Goal: Find specific page/section: Find specific page/section

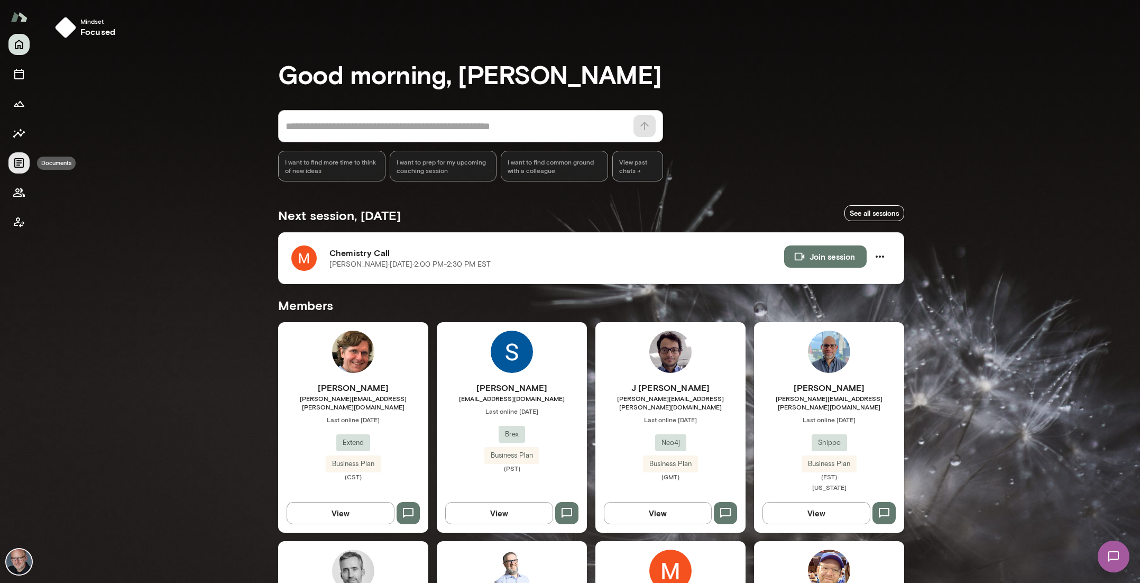
click at [19, 162] on icon "Documents" at bounding box center [19, 163] width 10 height 10
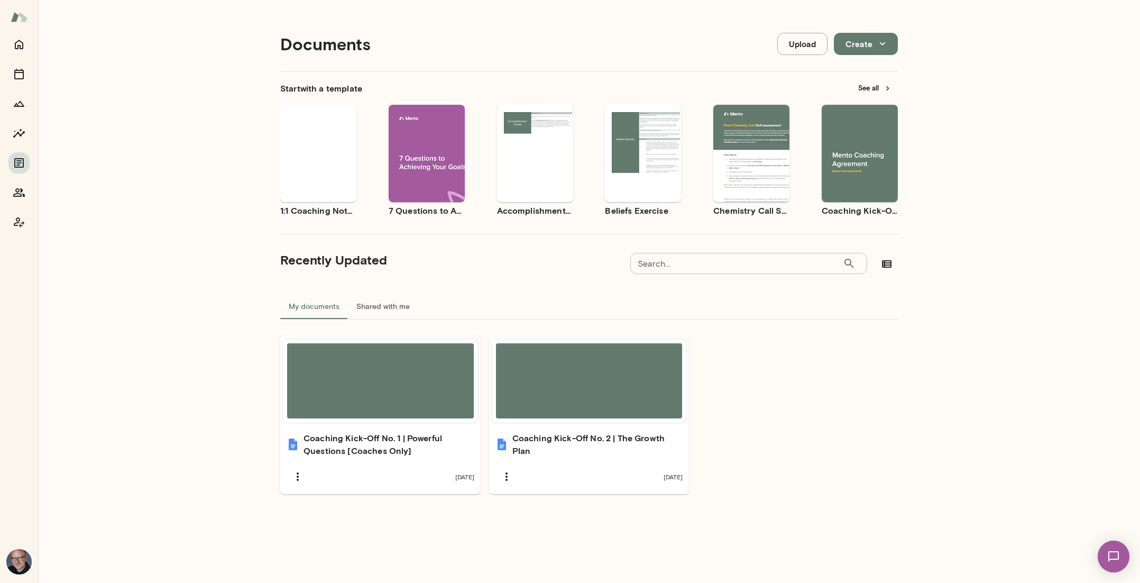
scroll to position [8, 0]
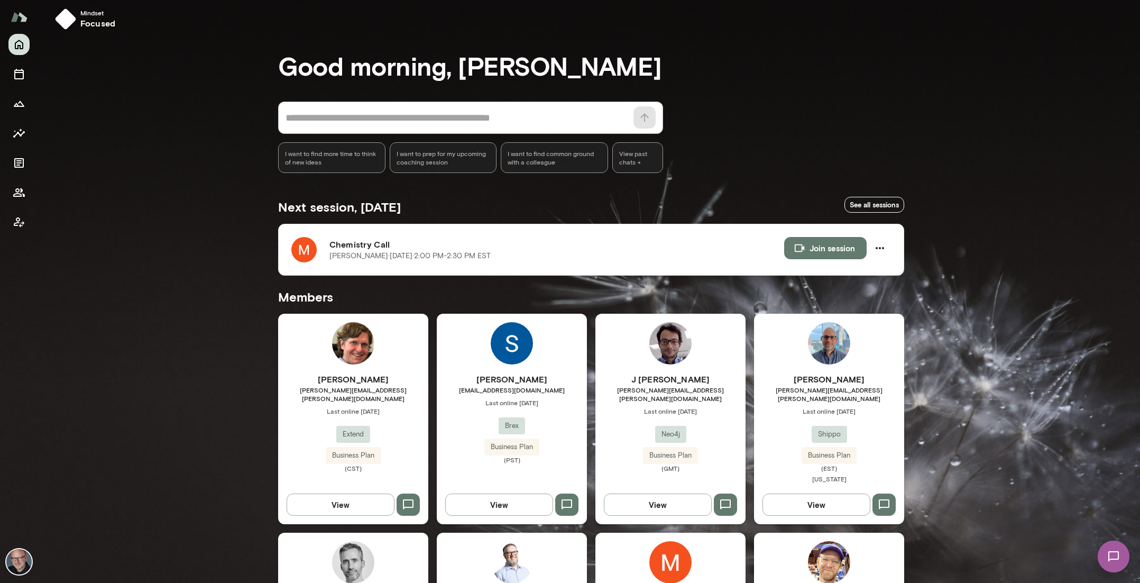
click at [389, 384] on h6 "[PERSON_NAME]" at bounding box center [353, 379] width 150 height 13
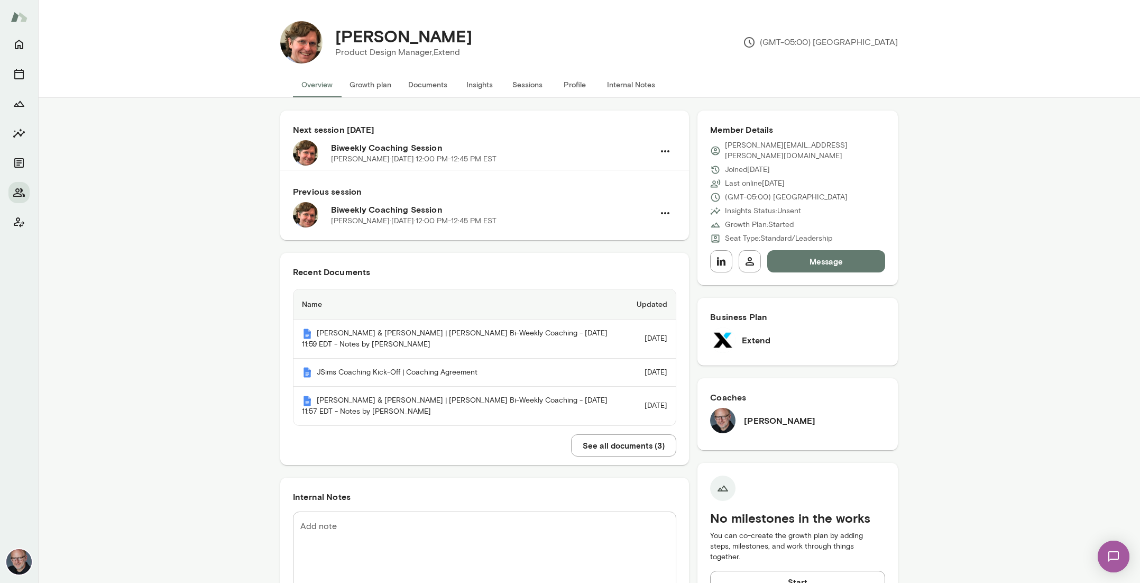
click at [431, 84] on button "Documents" at bounding box center [428, 84] width 56 height 25
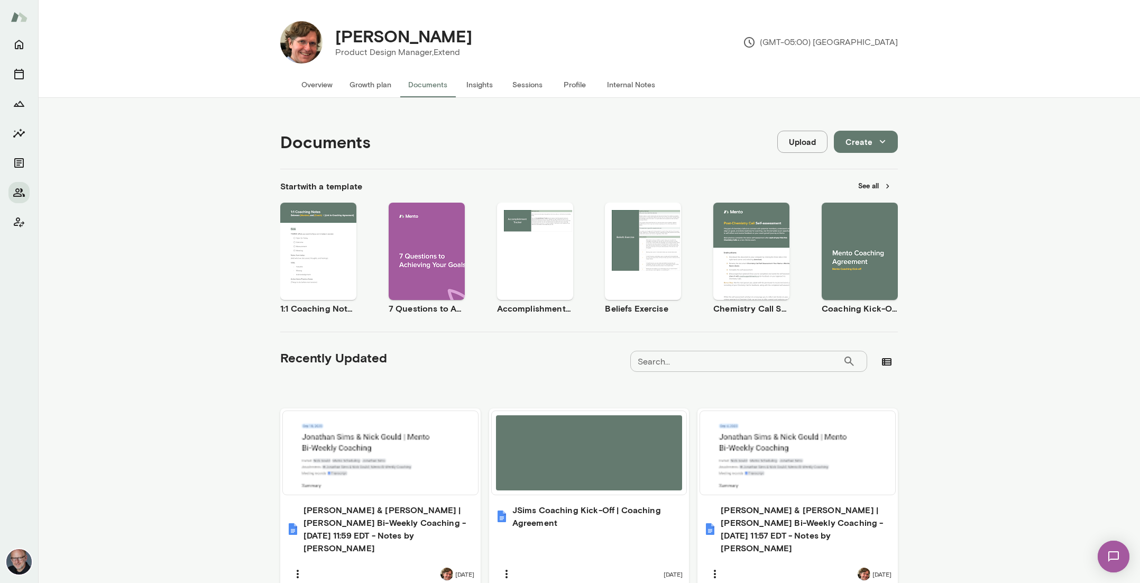
scroll to position [47, 0]
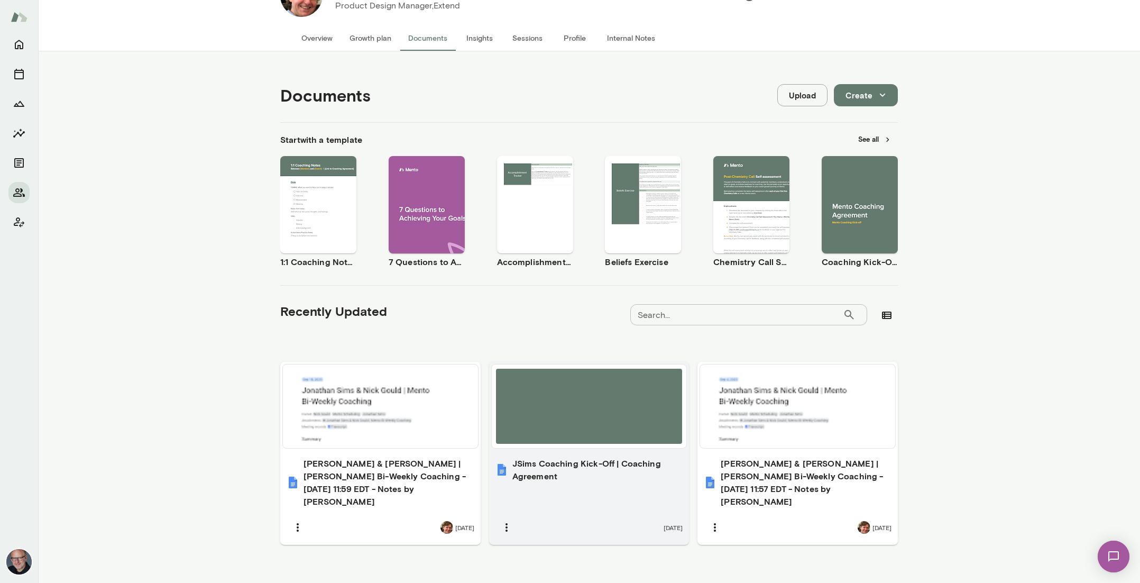
click at [643, 471] on h6 "JSims Coaching Kick-Off | Coaching Agreement" at bounding box center [597, 469] width 171 height 25
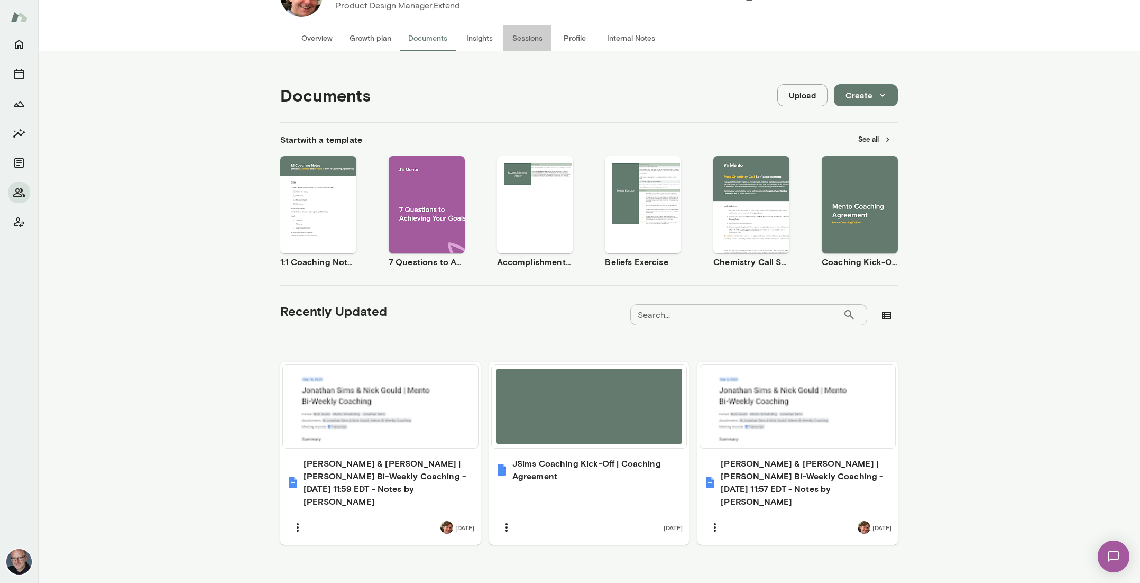
click at [532, 38] on button "Sessions" at bounding box center [527, 37] width 48 height 25
